Goal: Information Seeking & Learning: Learn about a topic

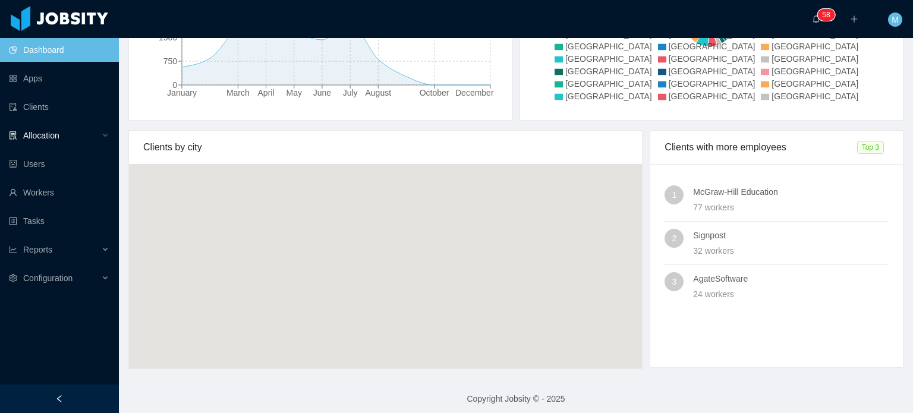
scroll to position [261, 0]
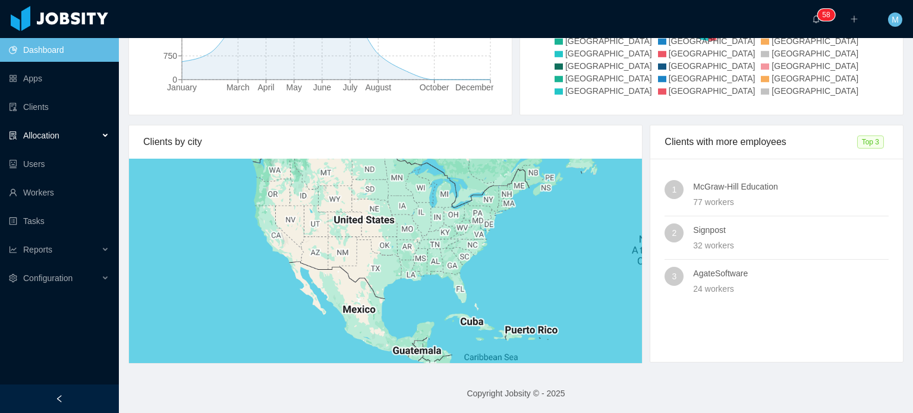
click at [102, 132] on div "Allocation" at bounding box center [59, 136] width 119 height 24
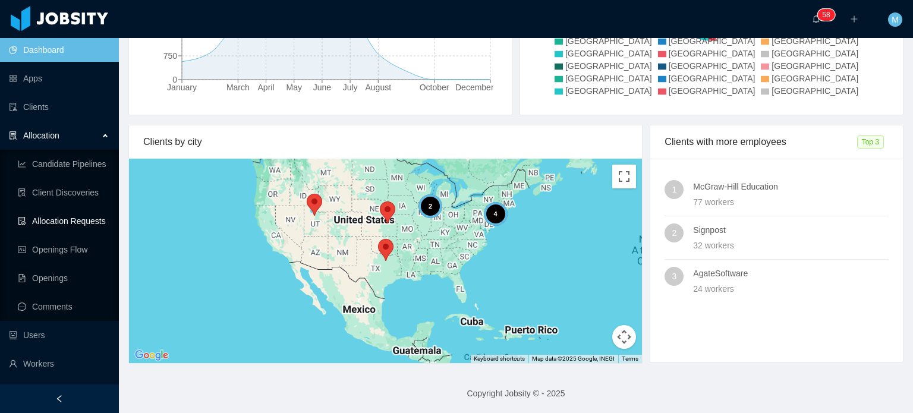
click at [80, 221] on link "Allocation Requests" at bounding box center [64, 221] width 92 height 24
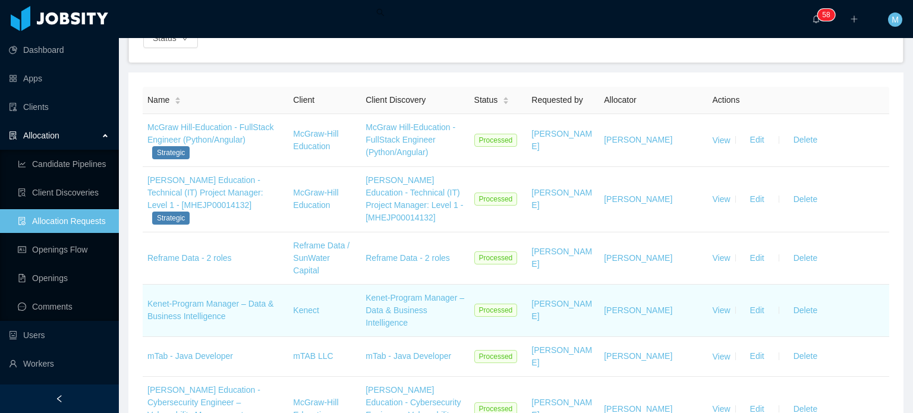
scroll to position [178, 0]
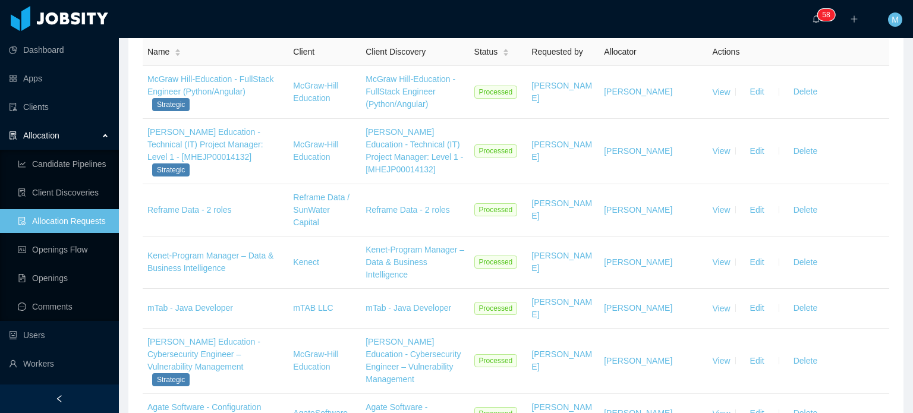
click at [224, 210] on link "Reframe Data - 2 roles" at bounding box center [189, 210] width 84 height 10
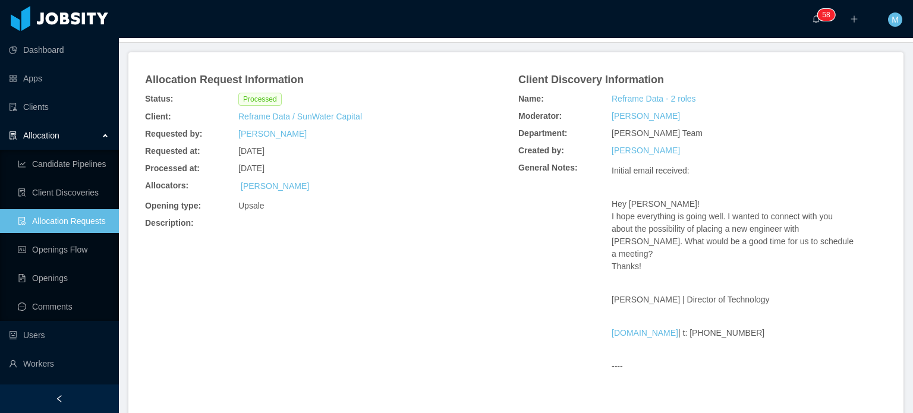
scroll to position [357, 0]
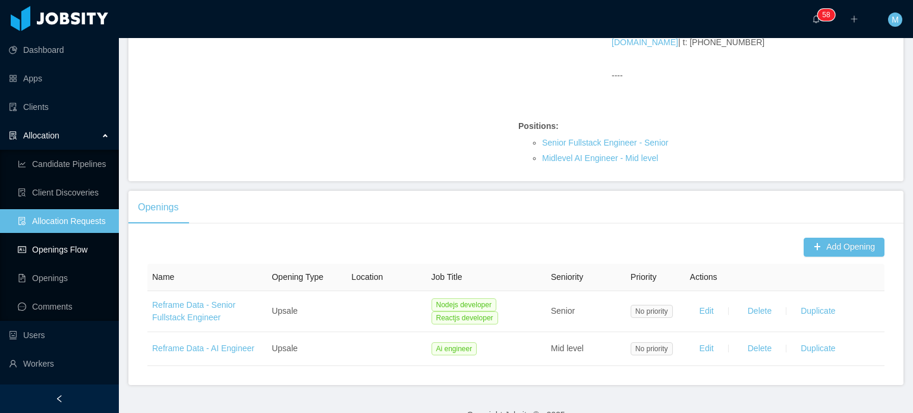
click at [81, 253] on link "Openings Flow" at bounding box center [64, 250] width 92 height 24
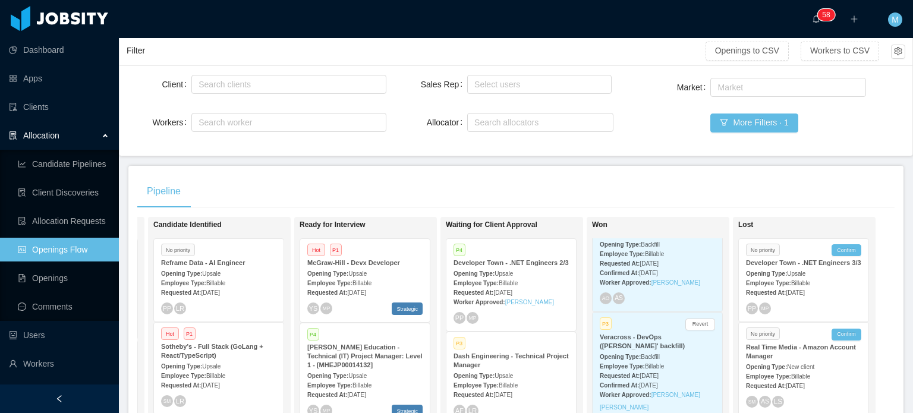
scroll to position [178, 0]
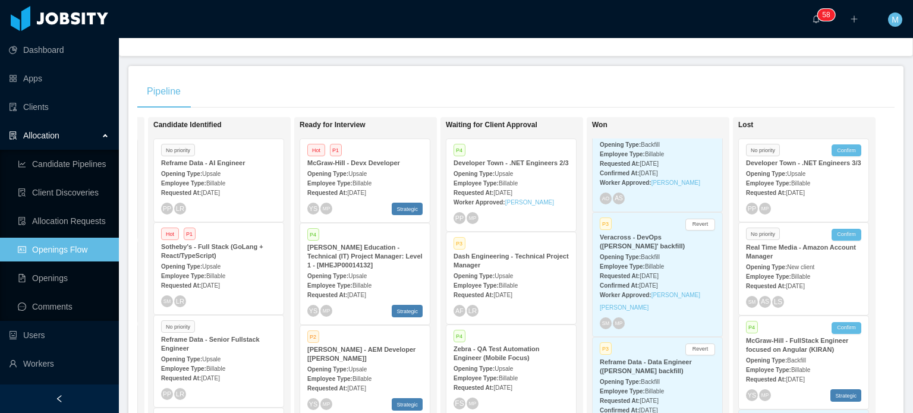
click at [240, 178] on div "Employee Type: Billable" at bounding box center [218, 183] width 115 height 12
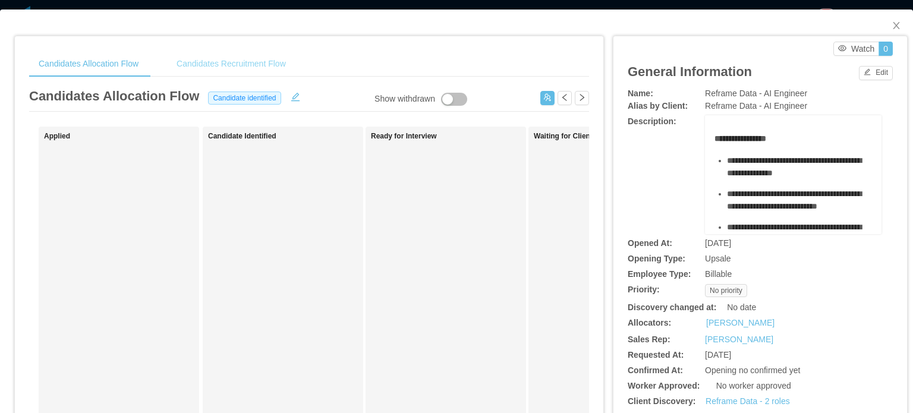
click at [272, 59] on div "Candidates Recruitment Flow" at bounding box center [231, 64] width 128 height 27
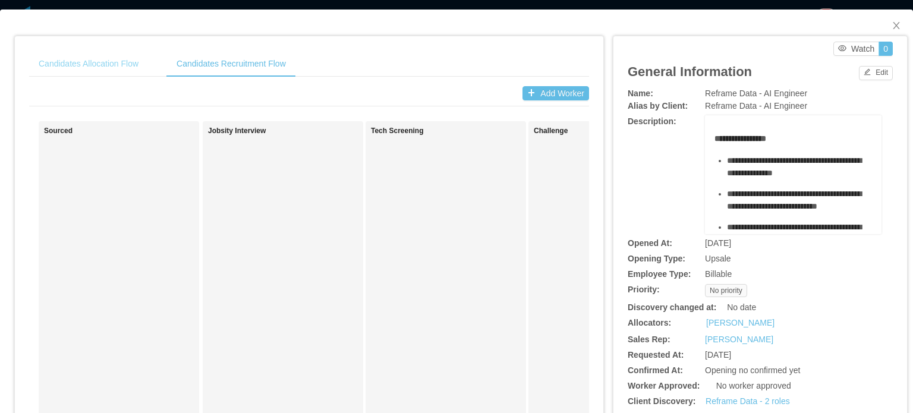
click at [111, 76] on div "Candidates Allocation Flow" at bounding box center [88, 64] width 119 height 27
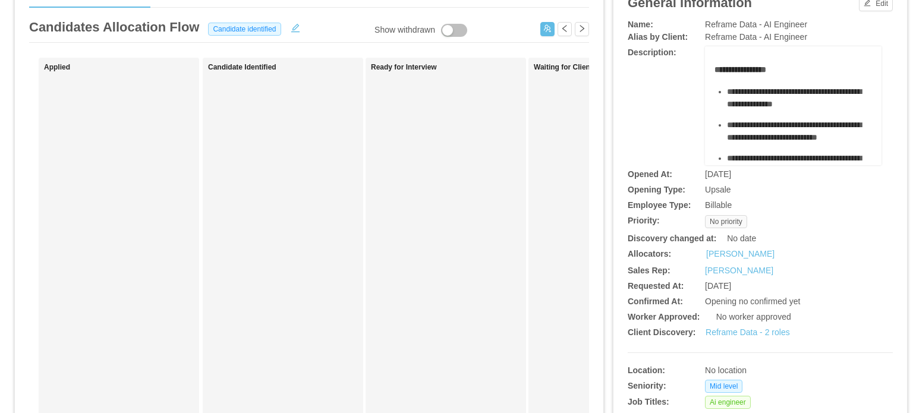
scroll to position [119, 0]
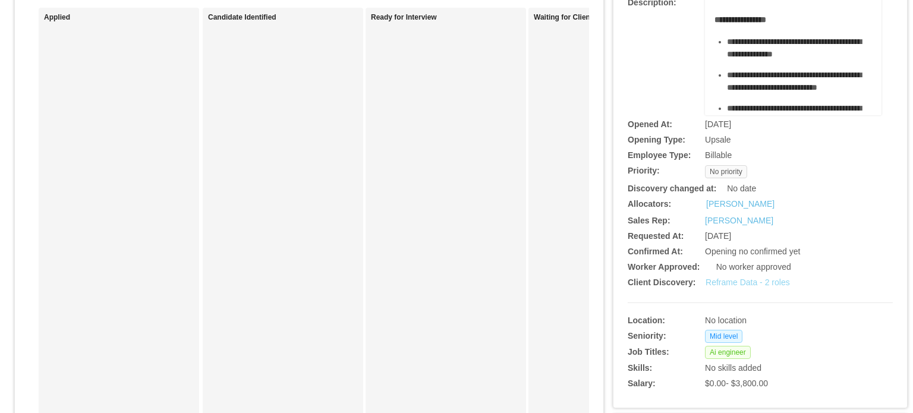
click at [748, 280] on link "Reframe Data - 2 roles" at bounding box center [748, 283] width 84 height 10
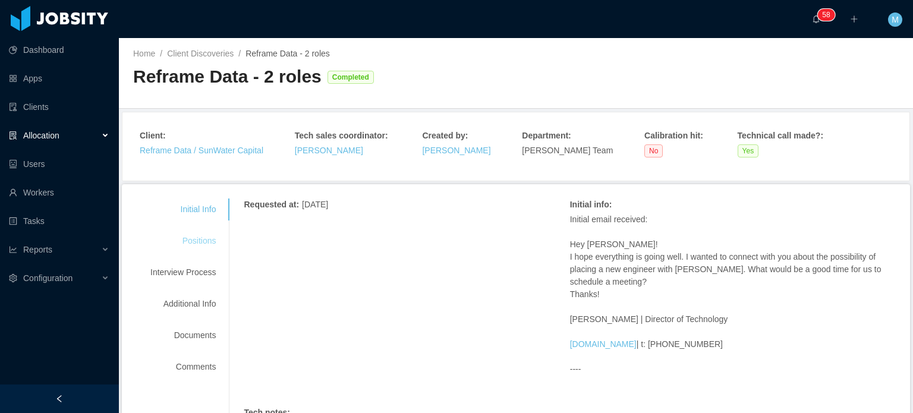
click at [209, 240] on div "Positions" at bounding box center [183, 241] width 94 height 22
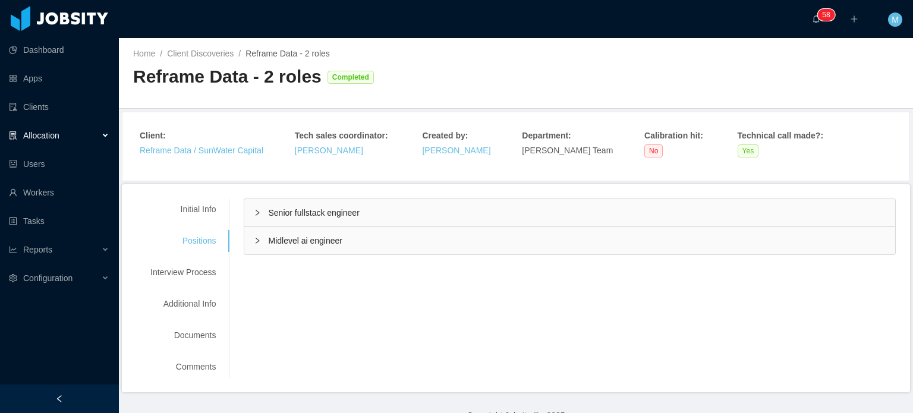
click at [253, 247] on div "Midlevel ai engineer" at bounding box center [569, 240] width 651 height 27
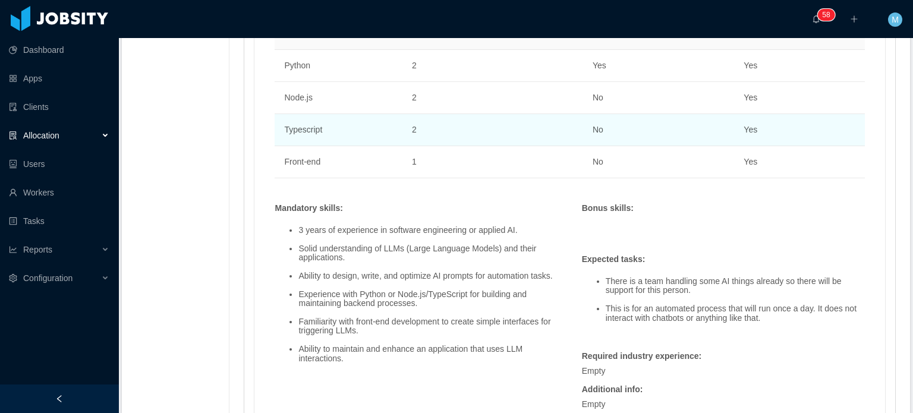
scroll to position [799, 0]
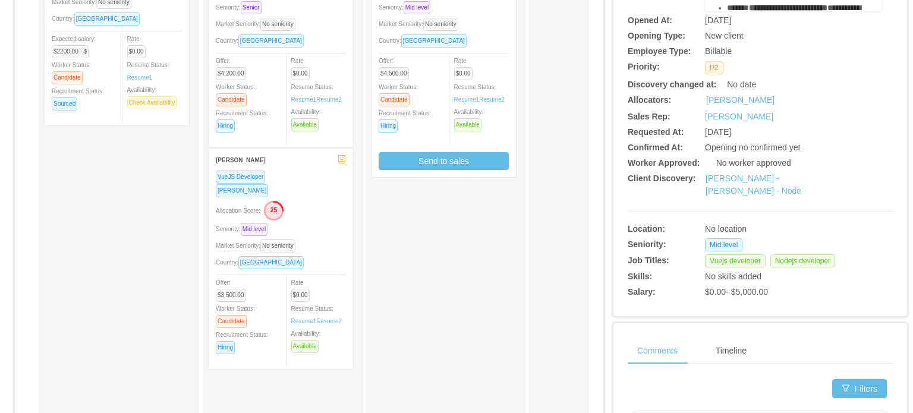
scroll to position [238, 0]
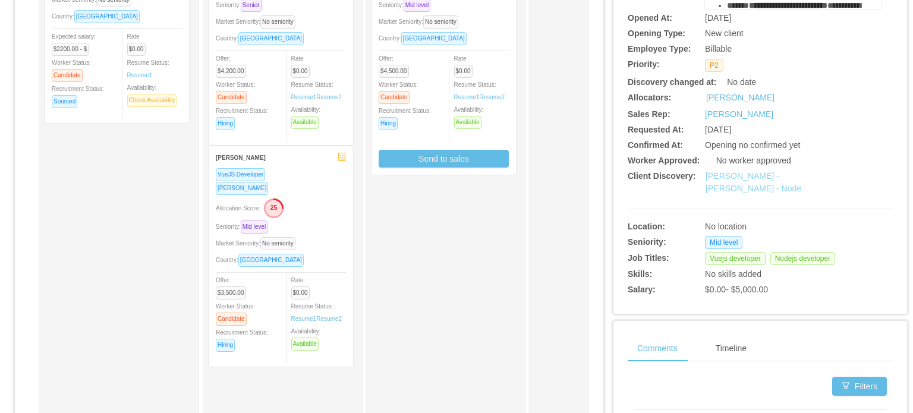
click at [745, 178] on link "[PERSON_NAME] - [PERSON_NAME] - Node" at bounding box center [754, 182] width 96 height 22
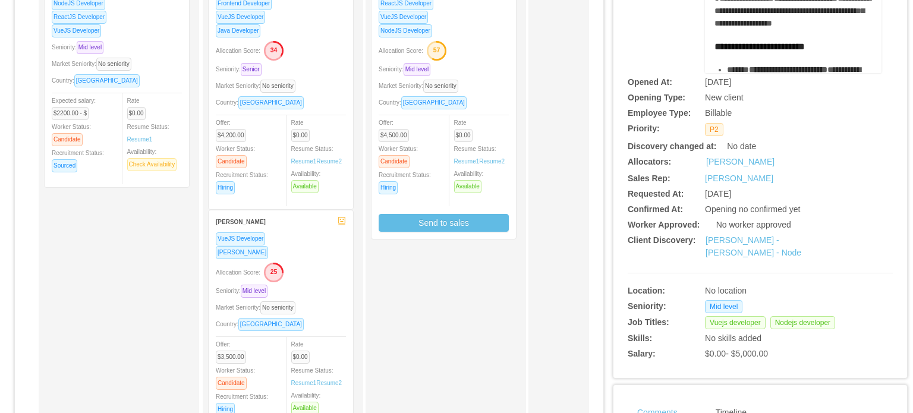
scroll to position [175, 0]
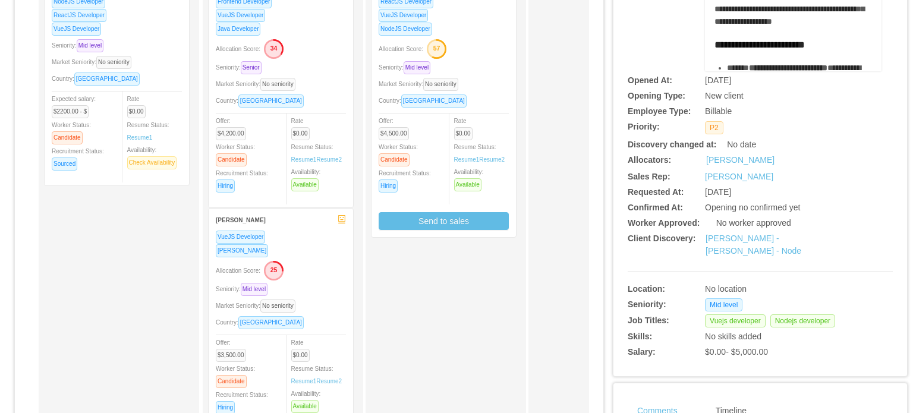
click at [733, 231] on div "**********" at bounding box center [760, 137] width 265 height 450
click at [725, 242] on link "[PERSON_NAME] - [PERSON_NAME] - Node" at bounding box center [754, 245] width 96 height 22
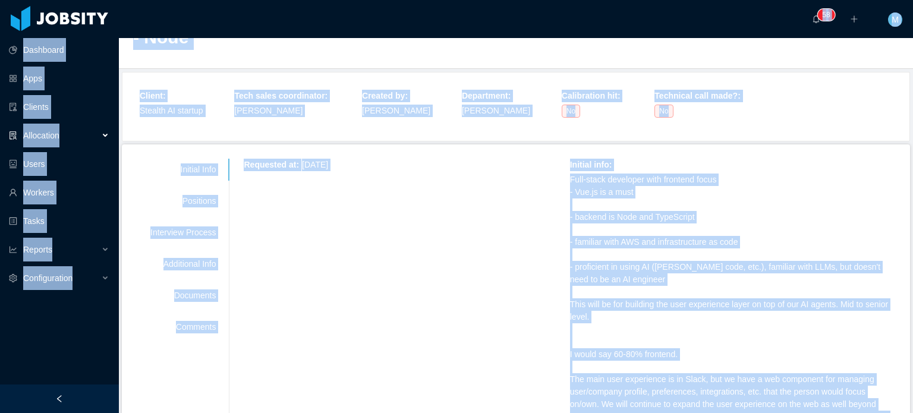
scroll to position [59, 0]
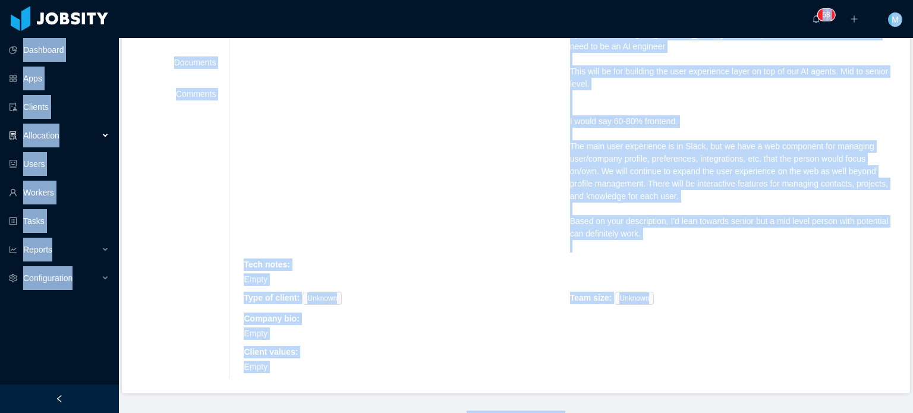
click at [303, 136] on div "Requested at : [DATE] Initial info : Full-stack developer with frontend focus -…" at bounding box center [570, 153] width 652 height 454
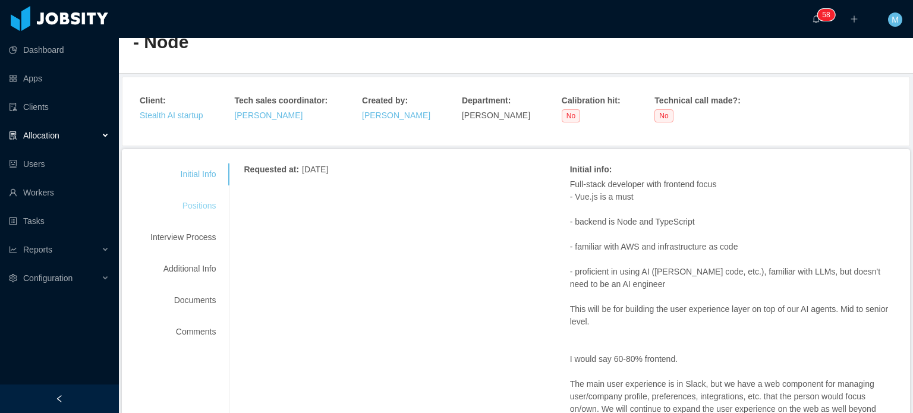
click at [214, 195] on div "Positions" at bounding box center [183, 206] width 94 height 22
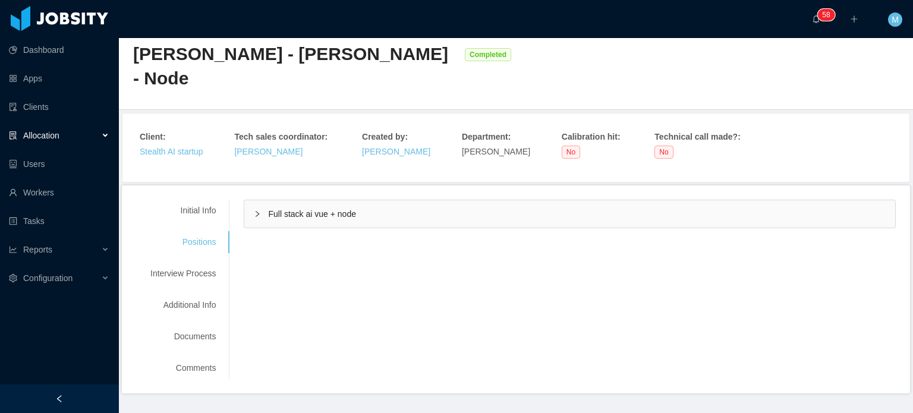
click at [246, 200] on div "Full stack ai vue + node" at bounding box center [569, 213] width 651 height 27
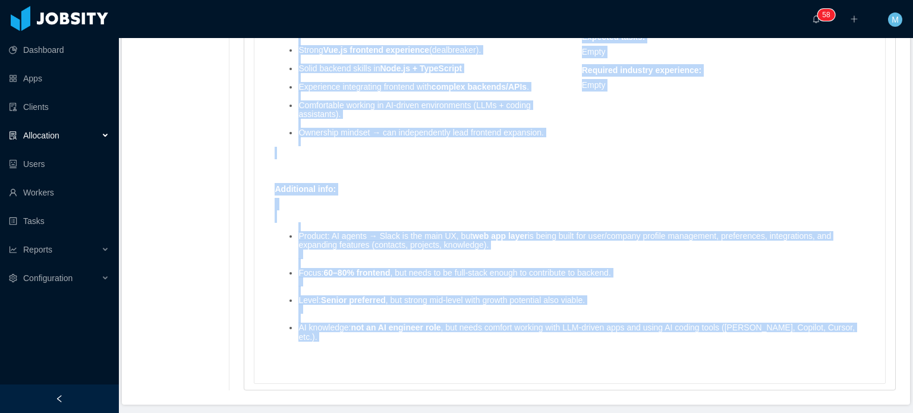
scroll to position [1035, 0]
drag, startPoint x: 269, startPoint y: 92, endPoint x: 844, endPoint y: 312, distance: 616.3
click at [844, 312] on div "Skills : Skill Years Notes Deal Breaker Mandatory Slack 0 No Yes Vue.js 0 No Ye…" at bounding box center [570, 32] width 614 height 673
copy div "Loremipsu dolors : Ametc adi eli sed doei temporinci utlab etd MA-aliquae admin…"
click at [430, 128] on li "Ownership mindset → can independently lead frontend expansion." at bounding box center [428, 132] width 259 height 9
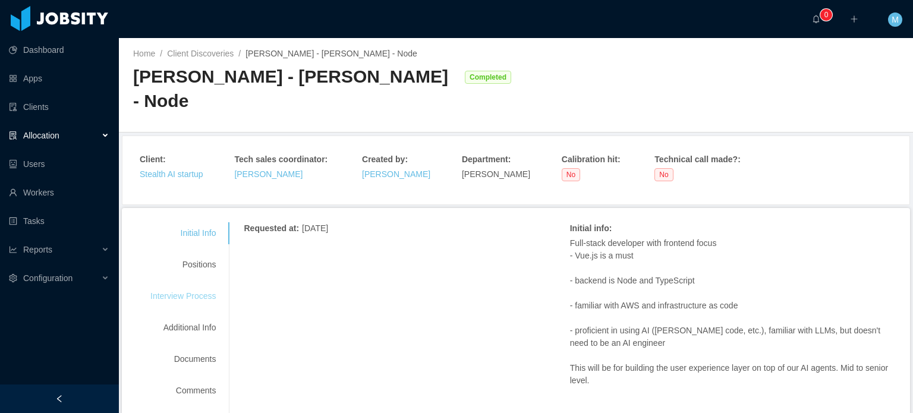
click at [203, 285] on div "Interview Process" at bounding box center [183, 296] width 94 height 22
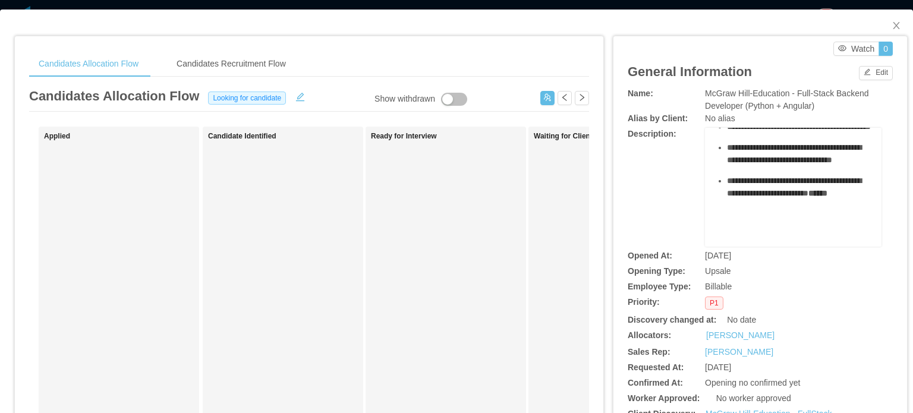
scroll to position [595, 0]
